Goal: Transaction & Acquisition: Purchase product/service

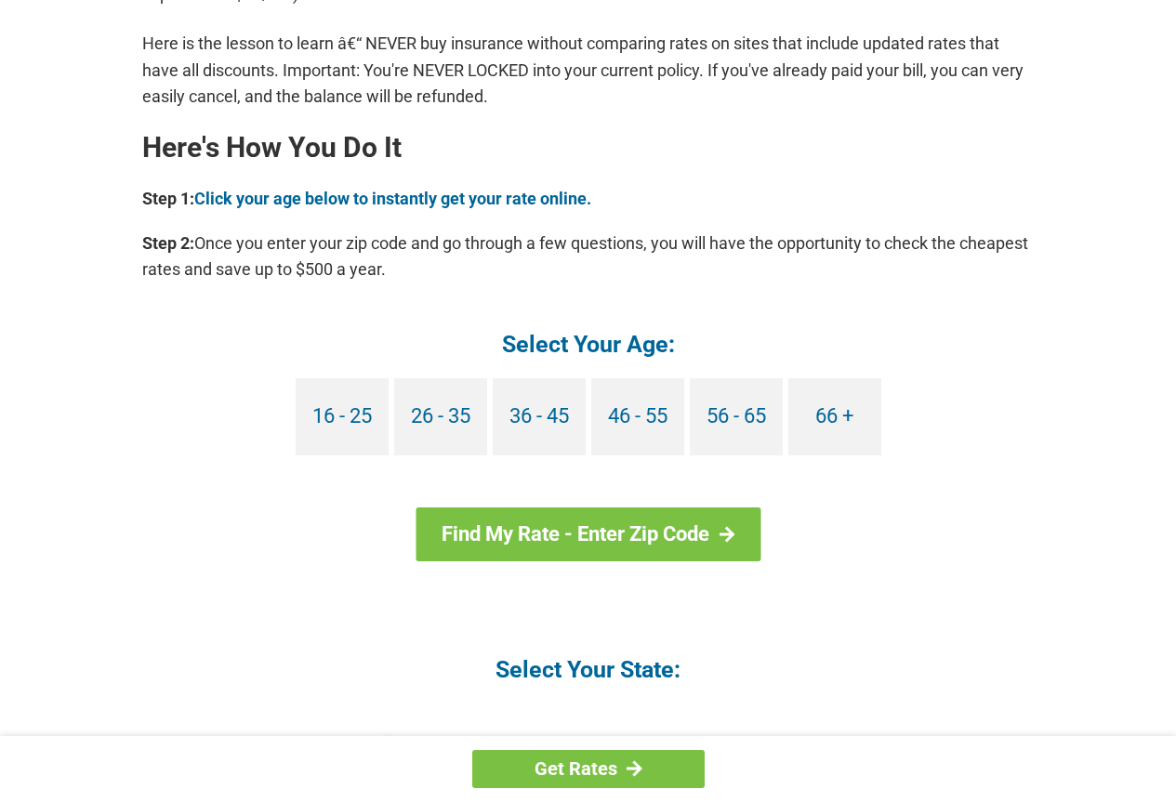
scroll to position [1602, 0]
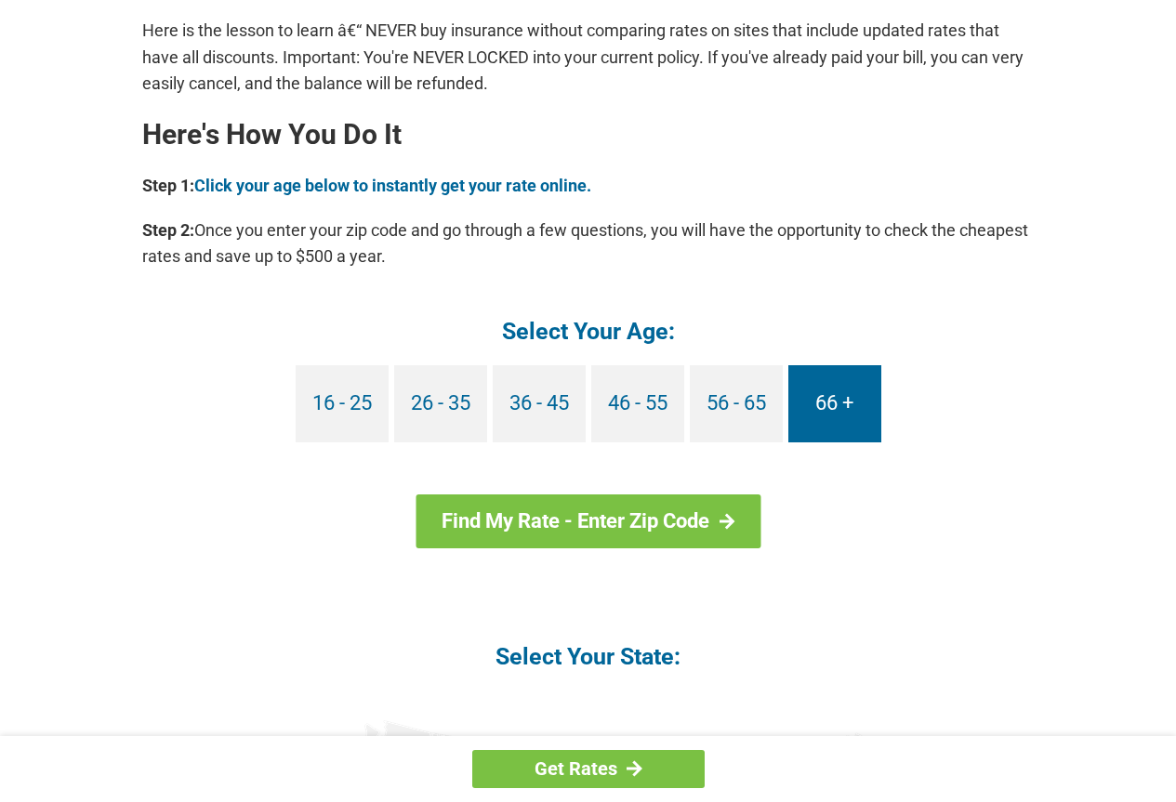
click at [823, 400] on link "66 +" at bounding box center [834, 403] width 93 height 77
